Goal: Task Accomplishment & Management: Manage account settings

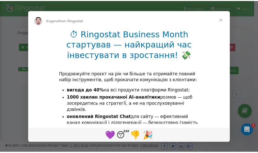
scroll to position [77, 0]
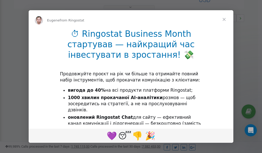
click at [225, 19] on span "Close" at bounding box center [224, 19] width 18 height 18
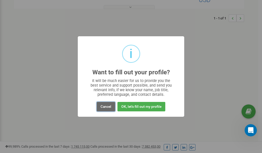
click at [111, 107] on button "Cancel" at bounding box center [106, 106] width 18 height 9
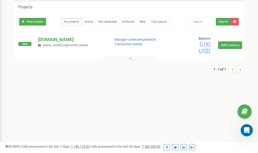
scroll to position [0, 0]
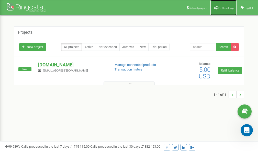
click at [224, 7] on span "Profile settings" at bounding box center [227, 8] width 16 height 3
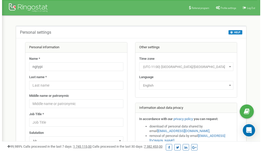
scroll to position [26, 0]
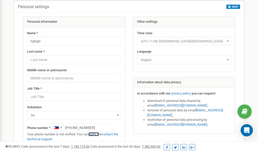
click at [96, 134] on link "verify it" at bounding box center [94, 135] width 10 height 4
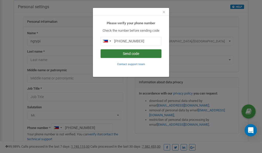
click at [127, 53] on button "Send code" at bounding box center [131, 53] width 61 height 9
